Goal: Information Seeking & Learning: Learn about a topic

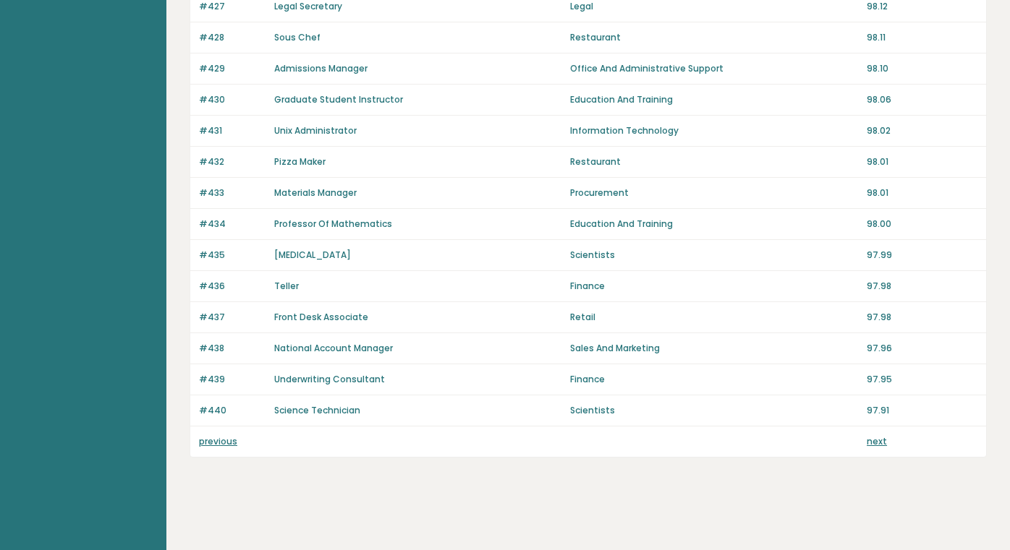
scroll to position [981, 0]
click at [208, 444] on link "previous" at bounding box center [218, 441] width 38 height 12
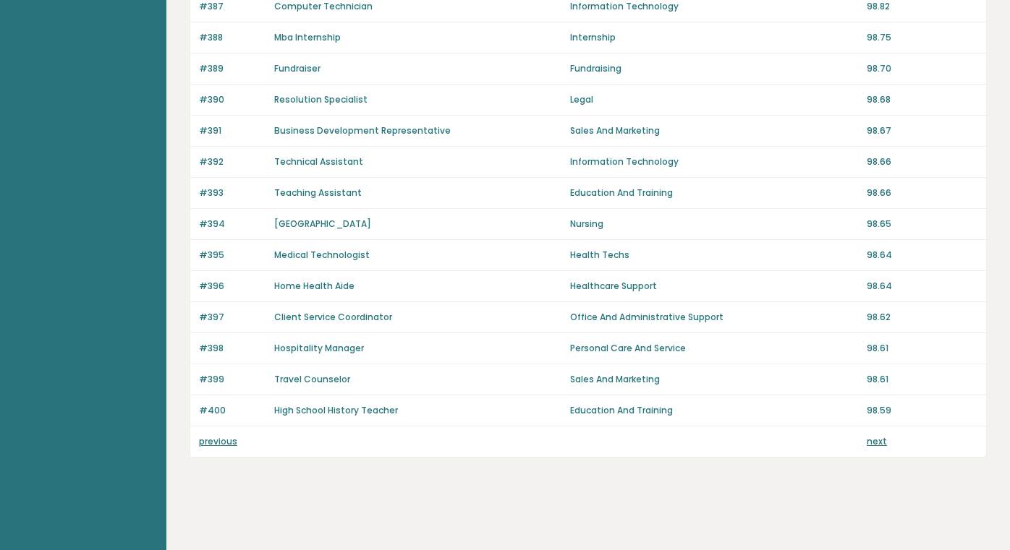
scroll to position [981, 0]
click at [228, 439] on link "previous" at bounding box center [218, 441] width 38 height 12
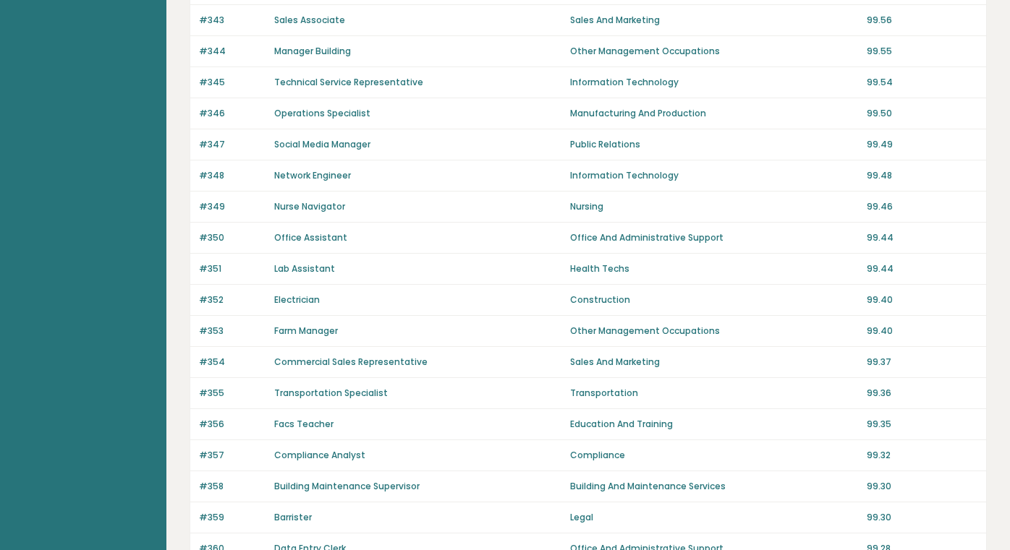
scroll to position [913, 0]
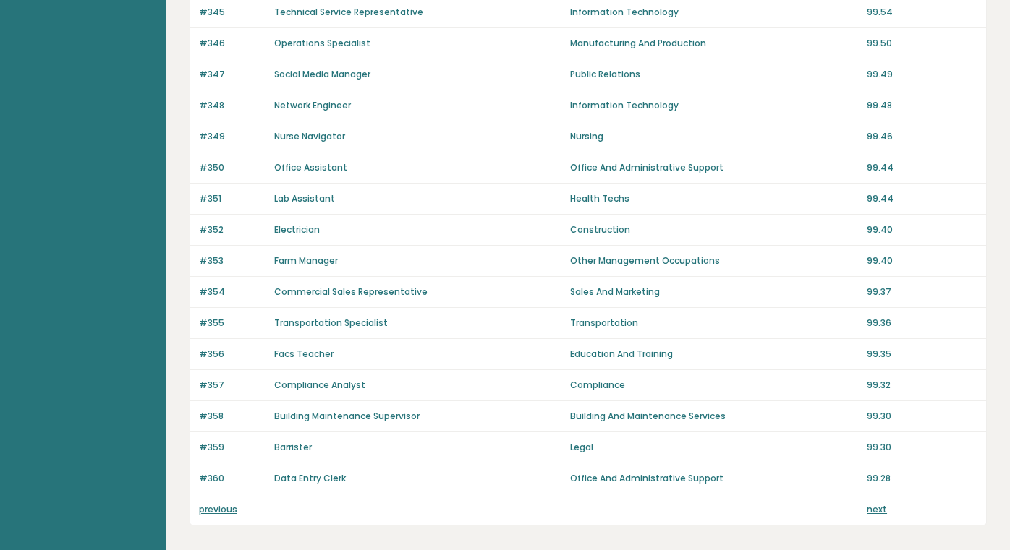
click at [221, 505] on link "previous" at bounding box center [218, 509] width 38 height 12
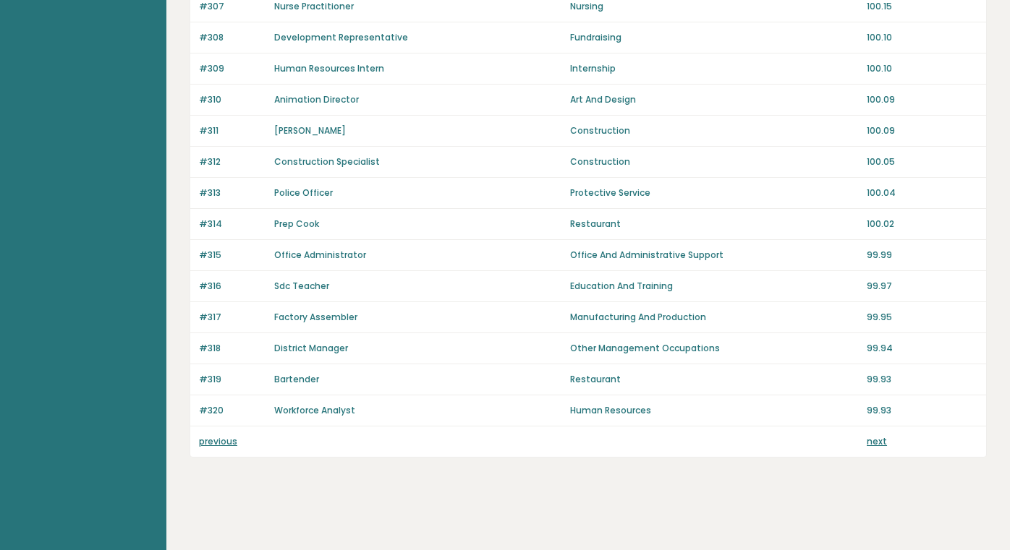
scroll to position [981, 0]
click at [218, 443] on link "previous" at bounding box center [218, 441] width 38 height 12
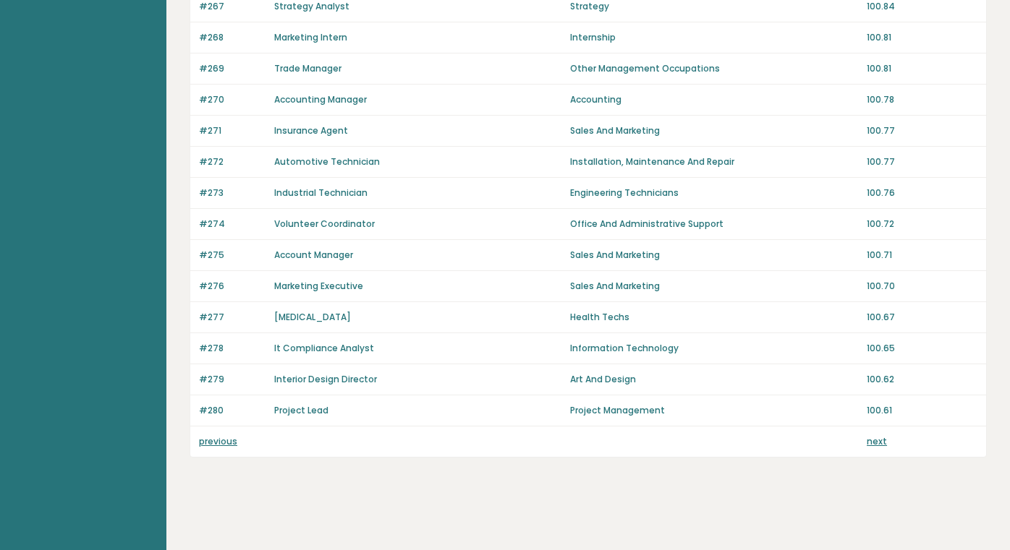
scroll to position [981, 0]
click at [219, 442] on link "previous" at bounding box center [218, 441] width 38 height 12
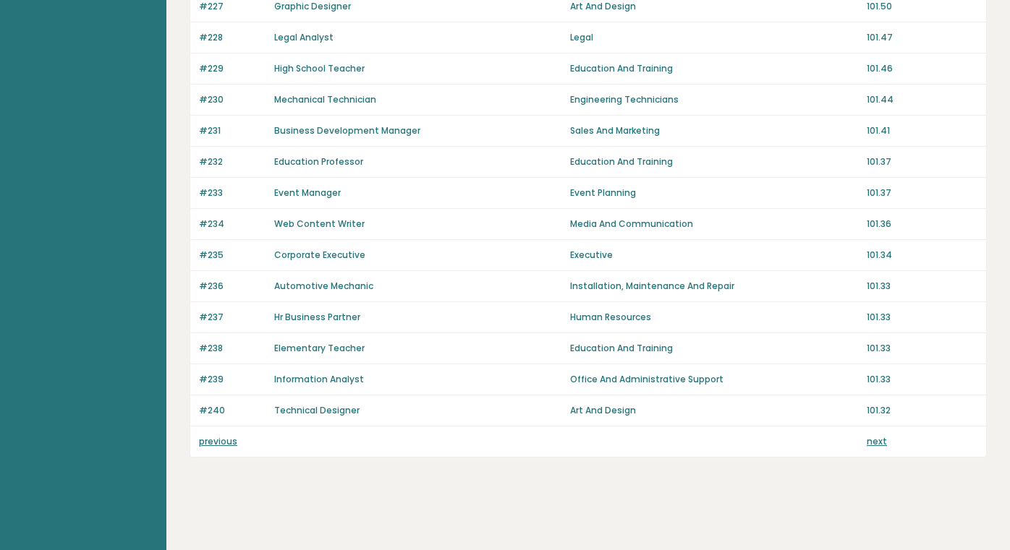
scroll to position [981, 0]
click at [213, 443] on link "previous" at bounding box center [218, 441] width 38 height 12
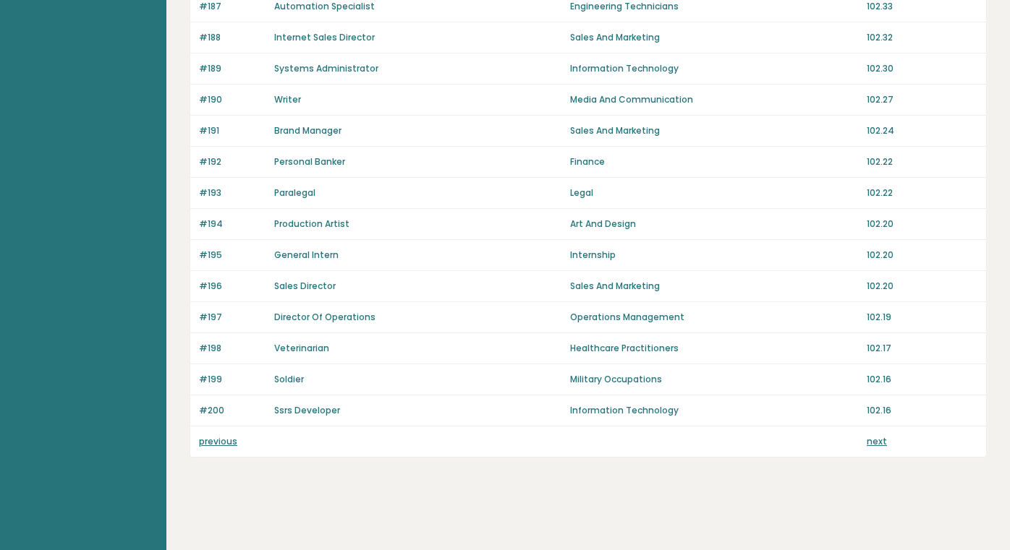
scroll to position [981, 0]
click at [216, 440] on link "previous" at bounding box center [218, 441] width 38 height 12
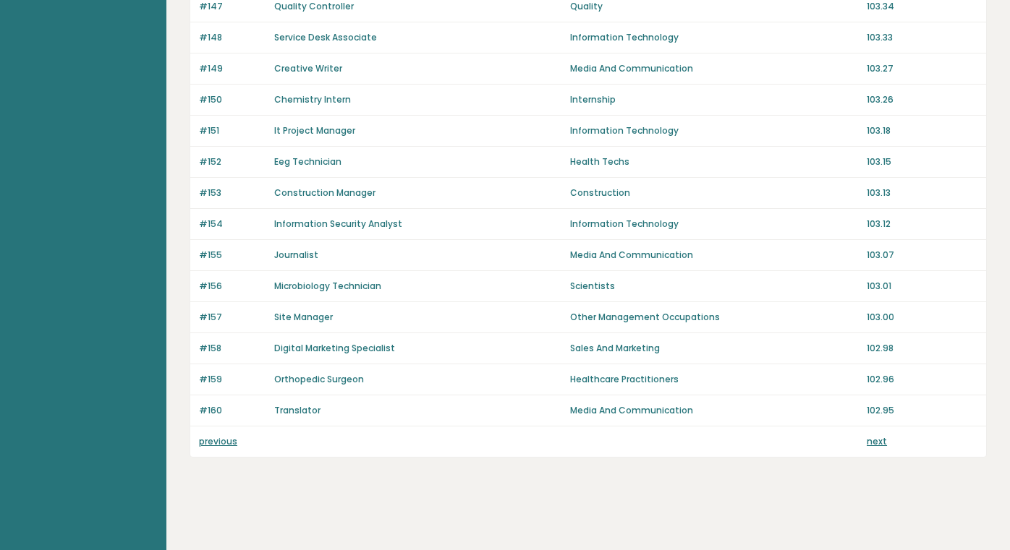
scroll to position [981, 0]
click at [227, 442] on link "previous" at bounding box center [218, 441] width 38 height 12
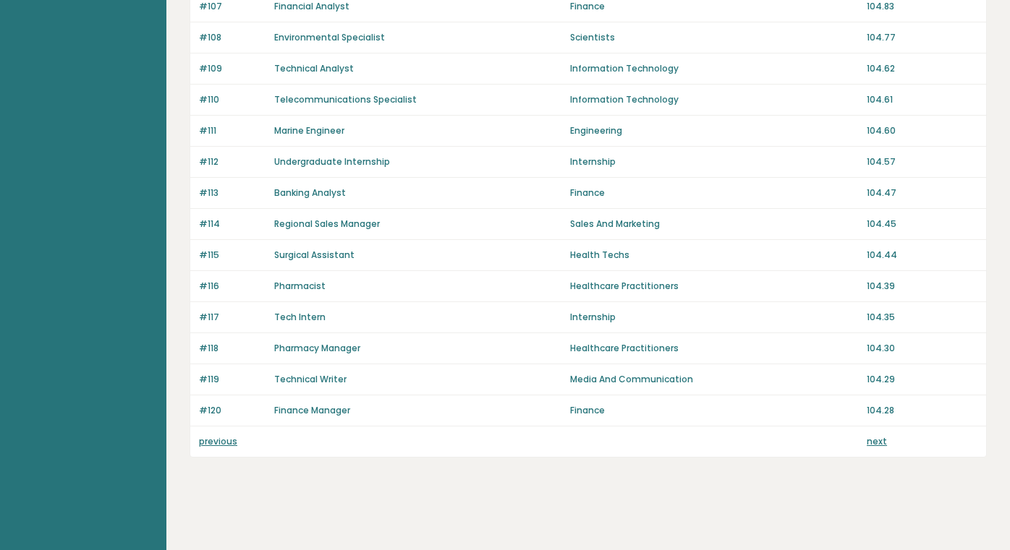
scroll to position [981, 0]
click at [209, 440] on link "previous" at bounding box center [218, 441] width 38 height 12
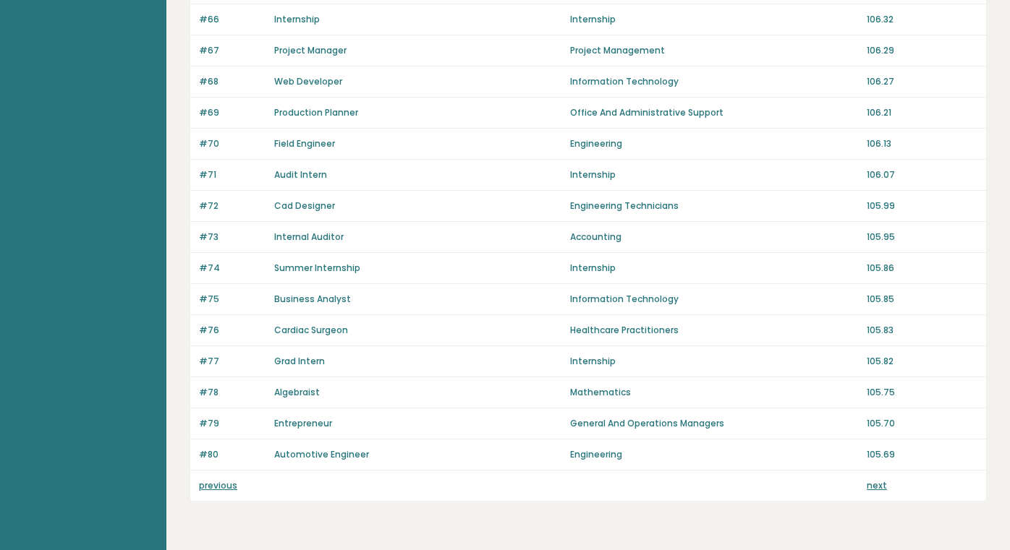
scroll to position [940, 0]
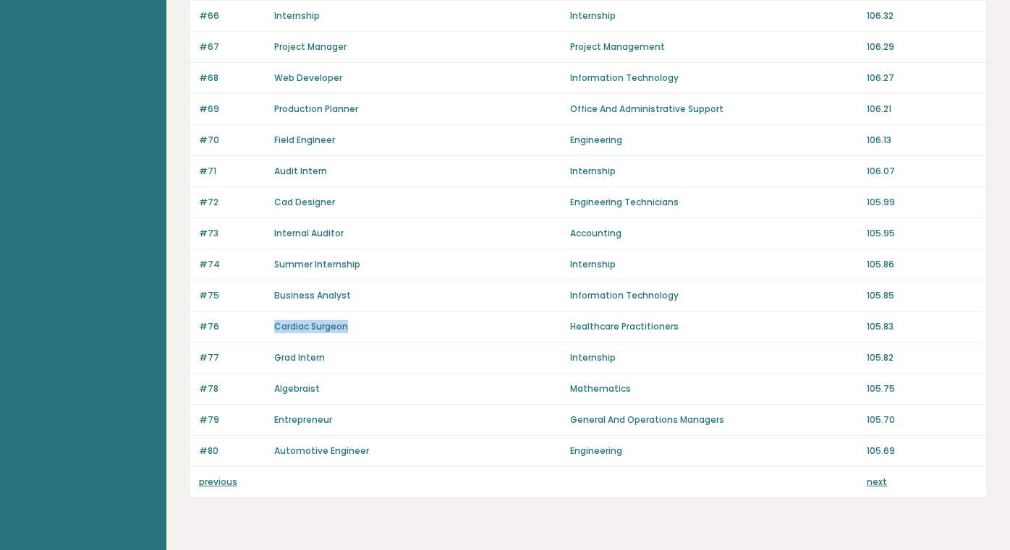
drag, startPoint x: 271, startPoint y: 322, endPoint x: 362, endPoint y: 327, distance: 91.3
click at [362, 327] on div "#76 Cardiac Surgeon Healthcare Practitioners 105.83" at bounding box center [588, 327] width 796 height 31
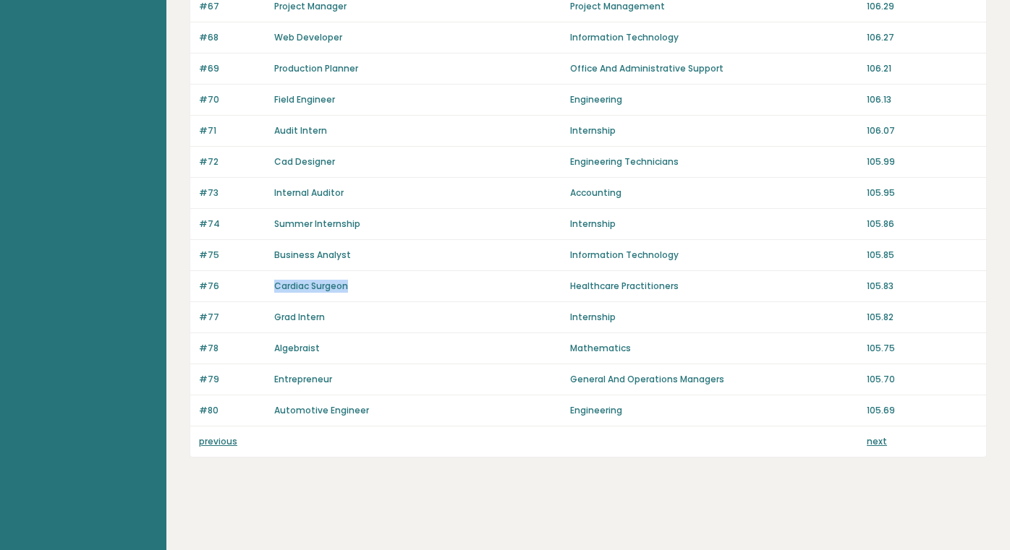
scroll to position [981, 0]
click at [221, 440] on link "previous" at bounding box center [218, 441] width 38 height 12
